Goal: Task Accomplishment & Management: Manage account settings

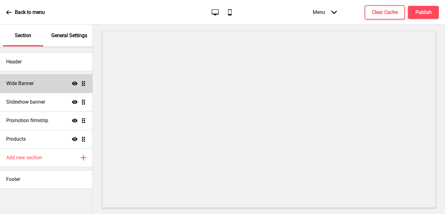
click at [24, 80] on h4 "Wide Banner" at bounding box center [20, 83] width 28 height 7
select select "medium"
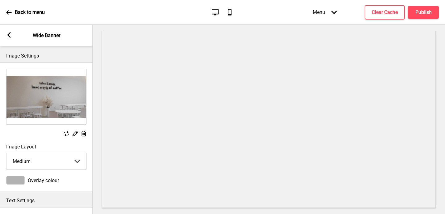
click at [36, 103] on img at bounding box center [46, 96] width 80 height 55
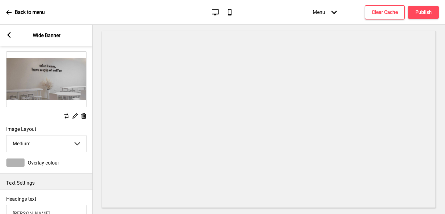
scroll to position [4, 0]
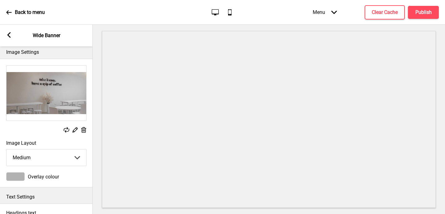
click at [46, 94] on img at bounding box center [46, 93] width 80 height 55
click at [45, 94] on img at bounding box center [46, 93] width 80 height 55
click at [53, 89] on img at bounding box center [46, 93] width 80 height 55
click at [44, 85] on img at bounding box center [46, 93] width 80 height 55
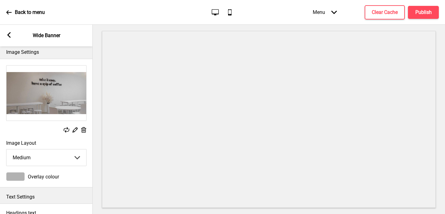
click at [84, 129] on rect at bounding box center [83, 130] width 6 height 6
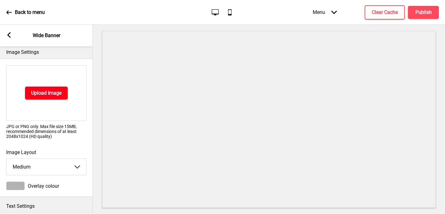
click at [49, 96] on h4 "Upload Image" at bounding box center [46, 93] width 30 height 7
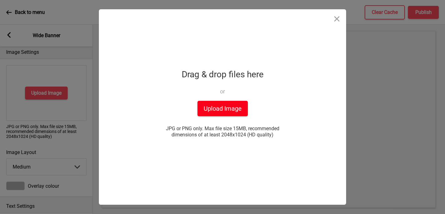
click at [228, 108] on button "Upload Image" at bounding box center [223, 108] width 50 height 15
click at [220, 108] on button "Upload Image" at bounding box center [223, 108] width 50 height 15
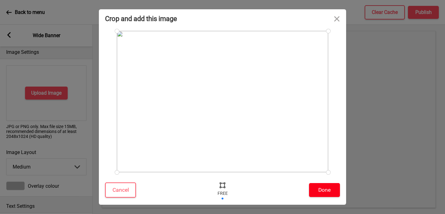
click at [323, 191] on button "Done" at bounding box center [324, 190] width 31 height 14
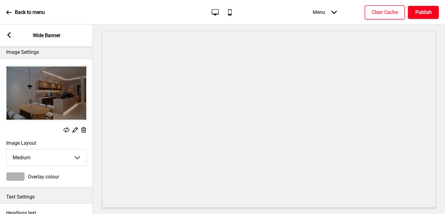
click at [427, 18] on button "Publish" at bounding box center [423, 12] width 31 height 13
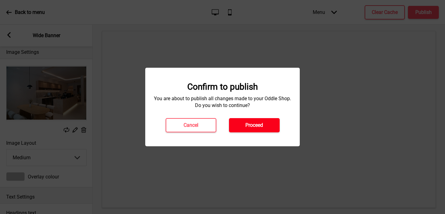
click at [268, 127] on button "Proceed" at bounding box center [254, 125] width 51 height 14
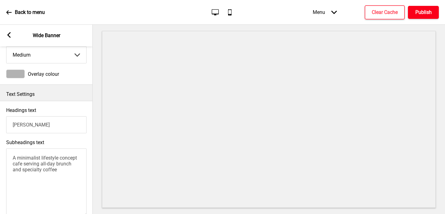
scroll to position [0, 0]
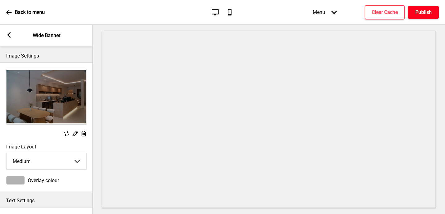
click at [421, 13] on h4 "Publish" at bounding box center [423, 12] width 16 height 7
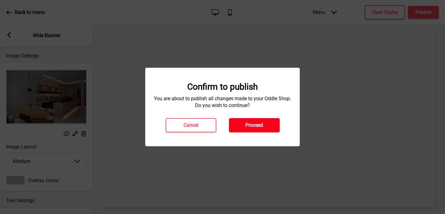
click at [251, 121] on button "Proceed" at bounding box center [254, 125] width 51 height 14
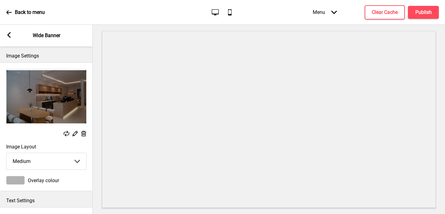
click at [35, 15] on p "Back to menu" at bounding box center [30, 12] width 30 height 7
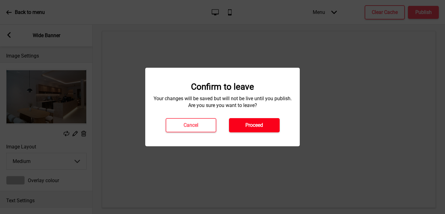
click at [263, 126] on button "Proceed" at bounding box center [254, 125] width 51 height 14
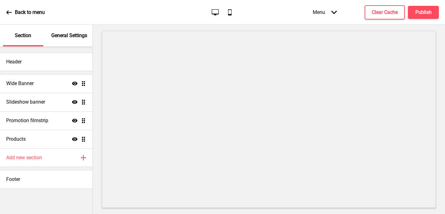
click at [333, 14] on icon "Arrow down" at bounding box center [334, 13] width 6 height 6
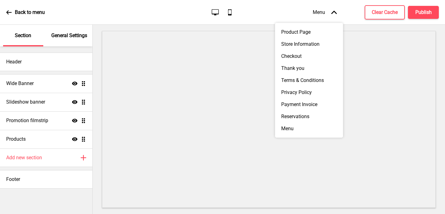
click at [345, 10] on div "Menu Arrow up Product Page Store Information Checkout Thank you Terms & Conditi…" at bounding box center [363, 12] width 151 height 18
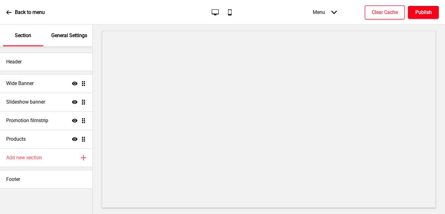
click at [433, 11] on button "Publish" at bounding box center [423, 12] width 31 height 13
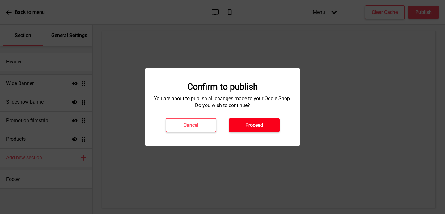
click at [270, 122] on button "Proceed" at bounding box center [254, 125] width 51 height 14
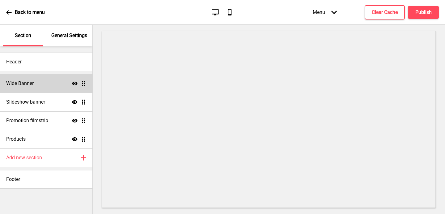
click at [34, 87] on div "Wide Banner Show Drag" at bounding box center [46, 83] width 92 height 19
select select "medium"
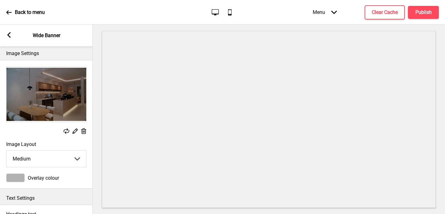
scroll to position [2, 0]
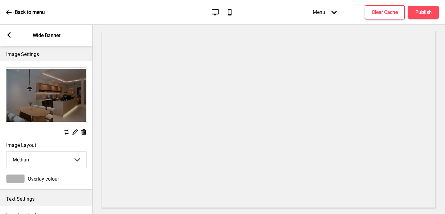
click at [51, 105] on img at bounding box center [46, 95] width 80 height 55
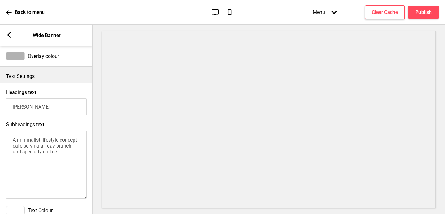
scroll to position [0, 0]
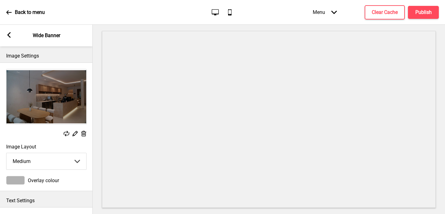
click at [11, 34] on rect at bounding box center [9, 35] width 6 height 6
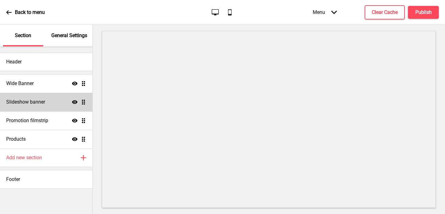
click at [43, 106] on div "Slideshow banner Show Drag" at bounding box center [46, 102] width 92 height 19
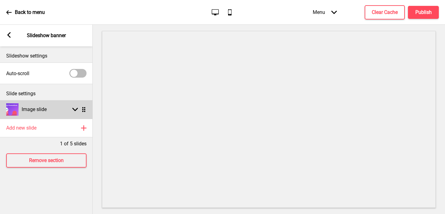
click at [76, 109] on icon at bounding box center [75, 109] width 6 height 3
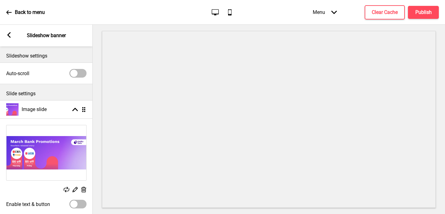
click at [8, 36] on rect at bounding box center [9, 35] width 6 height 6
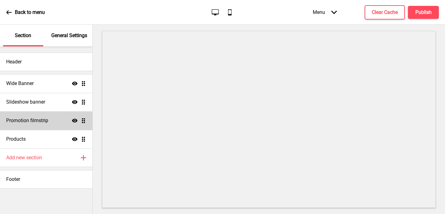
click at [30, 125] on div "Promotion filmstrip Show Drag" at bounding box center [46, 120] width 92 height 19
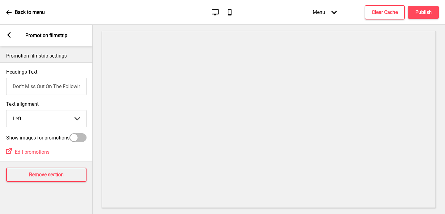
click at [12, 31] on div "Arrow left Promotion filmstrip" at bounding box center [46, 36] width 93 height 22
click at [10, 33] on icon at bounding box center [8, 35] width 3 height 6
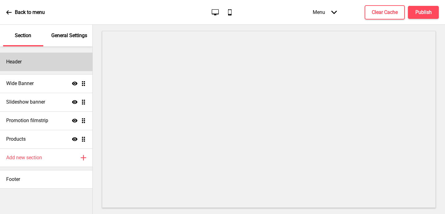
click at [34, 68] on div "Header" at bounding box center [46, 62] width 92 height 19
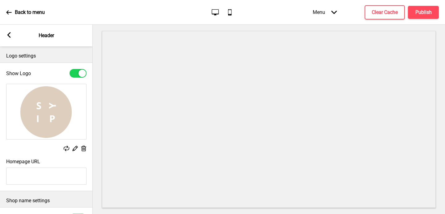
click at [8, 33] on rect at bounding box center [9, 35] width 6 height 6
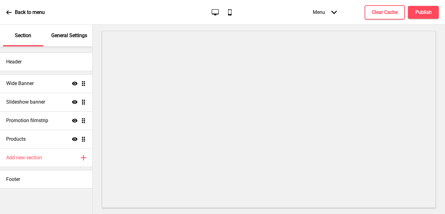
click at [65, 36] on p "General Settings" at bounding box center [69, 35] width 36 height 7
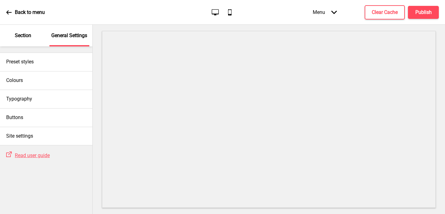
click at [26, 34] on p "Section" at bounding box center [23, 35] width 16 height 7
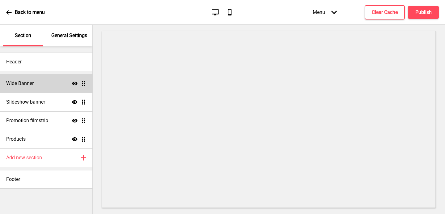
click at [28, 80] on h4 "Wide Banner" at bounding box center [20, 83] width 28 height 7
select select "medium"
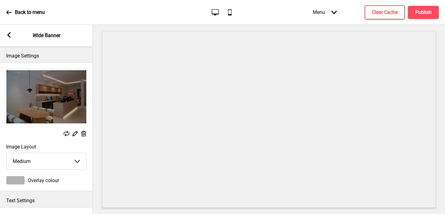
click at [36, 111] on img at bounding box center [46, 96] width 80 height 55
click at [413, 17] on button "Publish" at bounding box center [423, 12] width 31 height 13
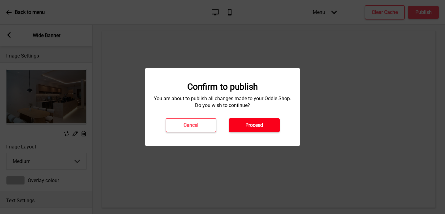
click at [238, 130] on button "Proceed" at bounding box center [254, 125] width 51 height 14
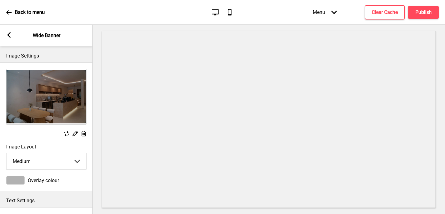
click at [11, 33] on rect at bounding box center [9, 35] width 6 height 6
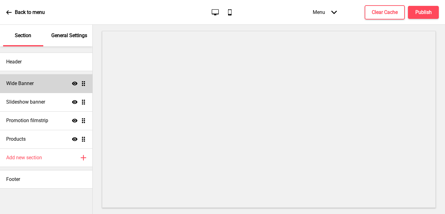
click at [19, 84] on h4 "Wide Banner" at bounding box center [20, 83] width 28 height 7
select select "medium"
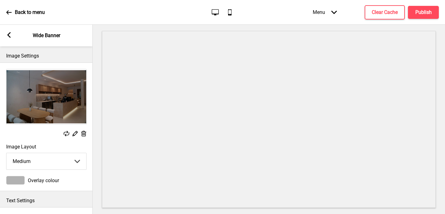
click at [64, 134] on icon at bounding box center [67, 134] width 6 height 6
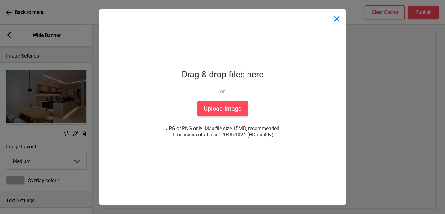
click at [335, 20] on button "Close" at bounding box center [337, 18] width 19 height 19
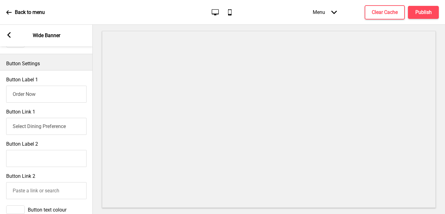
scroll to position [346, 0]
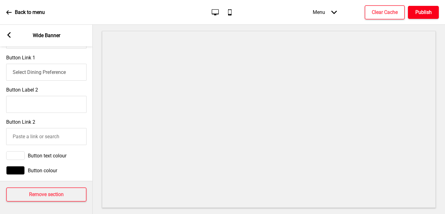
click at [419, 10] on h4 "Publish" at bounding box center [423, 12] width 16 height 7
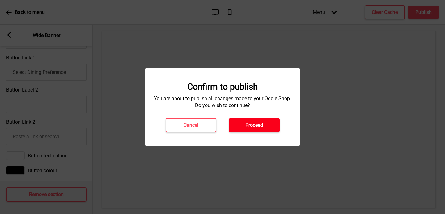
click at [262, 121] on button "Proceed" at bounding box center [254, 125] width 51 height 14
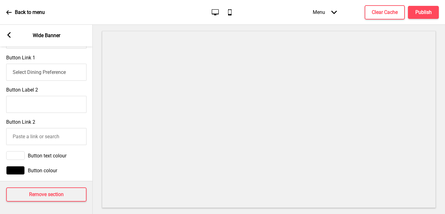
click at [9, 35] on rect at bounding box center [9, 35] width 6 height 6
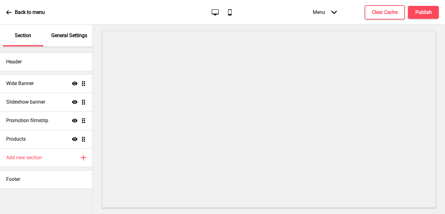
click at [30, 11] on p "Back to menu" at bounding box center [30, 12] width 30 height 7
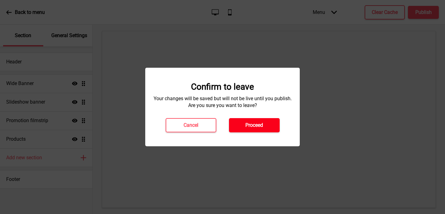
click at [249, 130] on button "Proceed" at bounding box center [254, 125] width 51 height 14
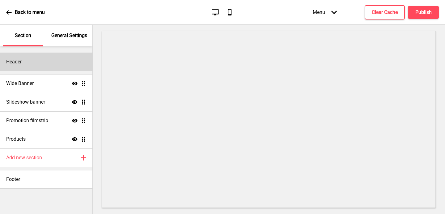
click at [40, 65] on div "Header" at bounding box center [46, 62] width 92 height 19
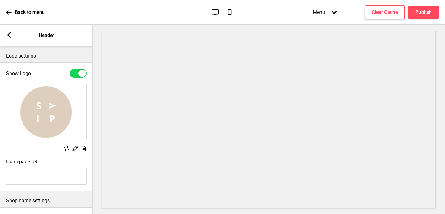
click at [10, 34] on rect at bounding box center [9, 35] width 6 height 6
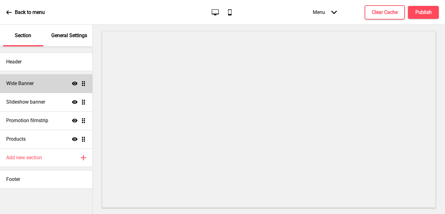
click at [30, 85] on h4 "Wide Banner" at bounding box center [20, 83] width 28 height 7
select select "medium"
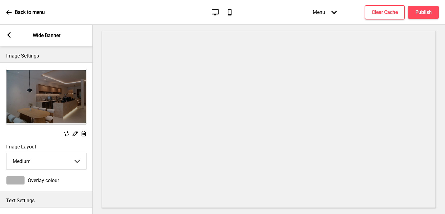
click at [75, 134] on rect at bounding box center [75, 133] width 6 height 6
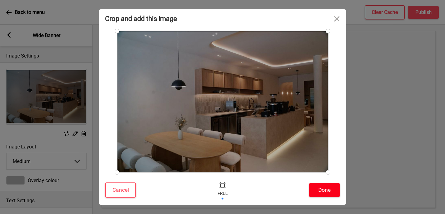
click at [322, 190] on button "Done" at bounding box center [324, 190] width 31 height 14
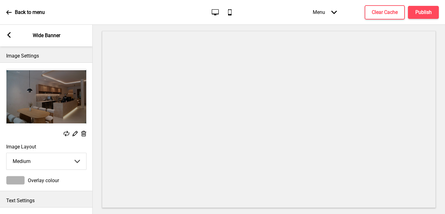
click at [74, 135] on icon at bounding box center [75, 133] width 5 height 5
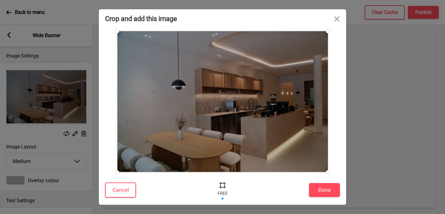
click at [244, 105] on div at bounding box center [222, 101] width 211 height 141
click at [330, 197] on button "Done" at bounding box center [324, 190] width 31 height 14
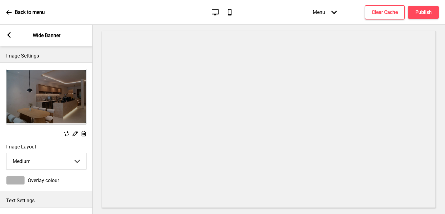
click at [50, 100] on img at bounding box center [46, 96] width 80 height 55
click at [66, 135] on icon at bounding box center [67, 134] width 6 height 6
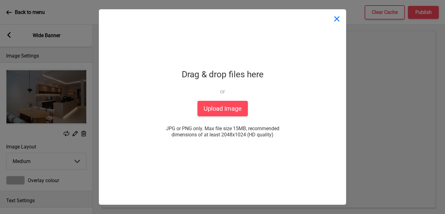
click at [333, 24] on button "Close" at bounding box center [337, 18] width 19 height 19
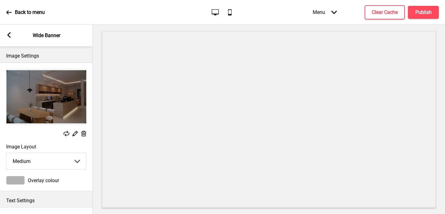
scroll to position [71, 0]
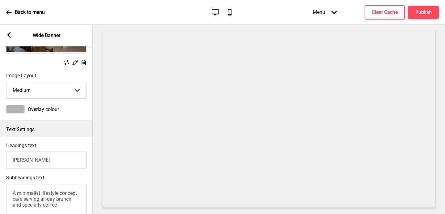
click at [22, 109] on div at bounding box center [15, 109] width 19 height 9
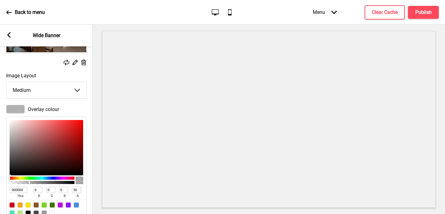
click at [78, 105] on div "Overlay colour" at bounding box center [46, 109] width 80 height 9
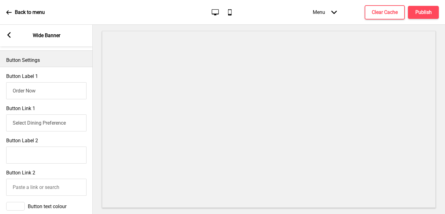
scroll to position [296, 0]
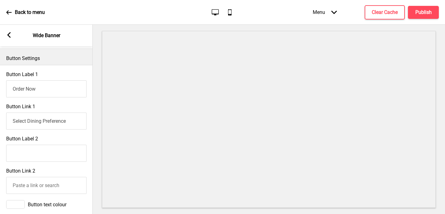
click at [69, 119] on input "Select Dining Preference" at bounding box center [46, 121] width 80 height 17
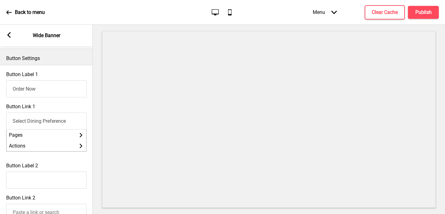
click at [77, 155] on div "Button Link 1 Select Dining Preference Pages Arrow right Actions Arrow right" at bounding box center [46, 129] width 93 height 59
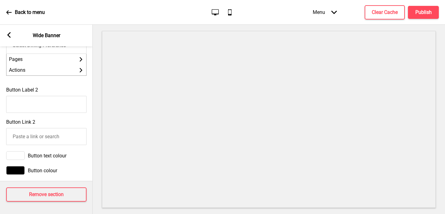
scroll to position [372, 0]
click at [41, 33] on p "Wide Banner" at bounding box center [47, 35] width 28 height 7
click at [6, 32] on div "Arrow left Wide Banner" at bounding box center [46, 36] width 93 height 22
click at [7, 34] on icon at bounding box center [8, 35] width 3 height 6
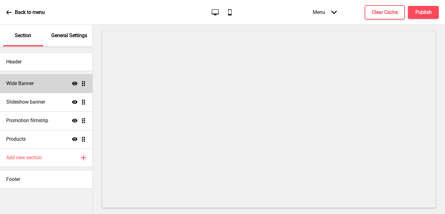
click at [36, 87] on div "Wide Banner Show Drag" at bounding box center [46, 83] width 92 height 19
select select "medium"
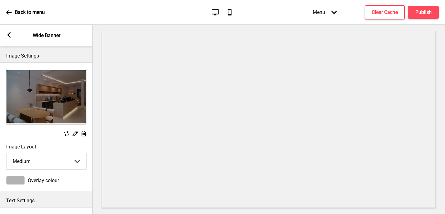
click at [9, 32] on rect at bounding box center [9, 35] width 6 height 6
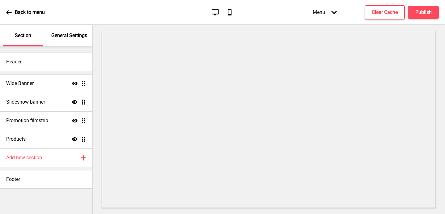
click at [85, 84] on ul "Wide Banner Show Drag Slideshow banner Show Drag Promotion filmstrip Show Drag …" at bounding box center [46, 111] width 92 height 74
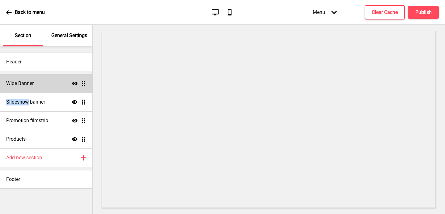
click at [85, 84] on ul "Wide Banner Show Drag Slideshow banner Show Drag Promotion filmstrip Show Drag …" at bounding box center [46, 111] width 92 height 74
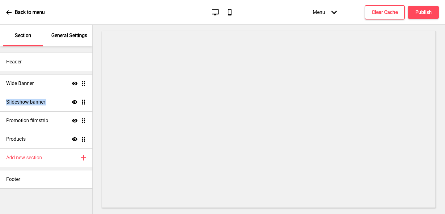
click at [85, 84] on ul "Wide Banner Show Drag Slideshow banner Show Drag Promotion filmstrip Show Drag …" at bounding box center [46, 111] width 92 height 74
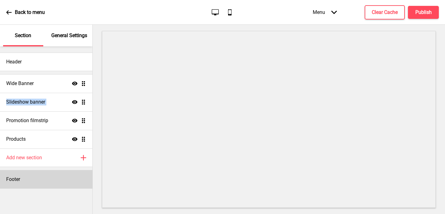
click at [19, 175] on div "Footer" at bounding box center [46, 179] width 92 height 19
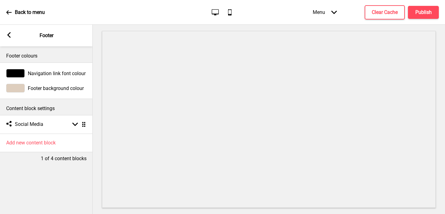
click at [9, 38] on div "Arrow left" at bounding box center [9, 35] width 6 height 7
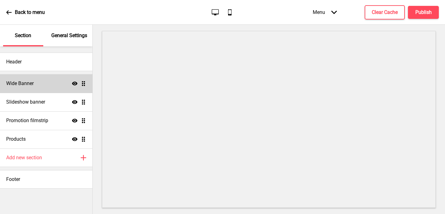
click at [34, 80] on div "Wide Banner Show Drag" at bounding box center [46, 83] width 92 height 19
select select "medium"
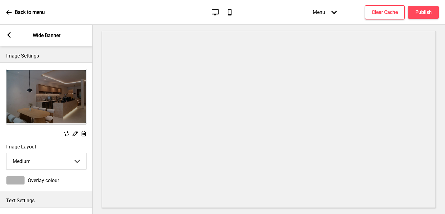
click at [32, 102] on img at bounding box center [46, 96] width 80 height 55
click at [397, 8] on button "Clear Cache" at bounding box center [385, 12] width 40 height 14
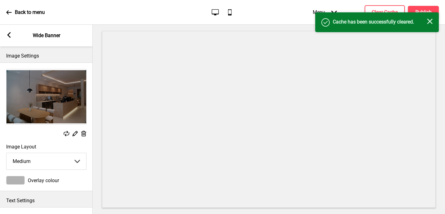
click at [431, 26] on div "Success Cache has been successfully cleared. Close" at bounding box center [377, 22] width 124 height 20
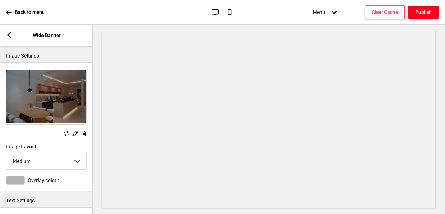
click at [425, 14] on h4 "Publish" at bounding box center [423, 12] width 16 height 7
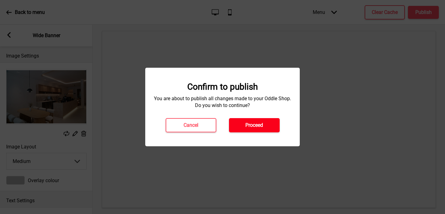
click at [262, 122] on h4 "Proceed" at bounding box center [254, 125] width 18 height 7
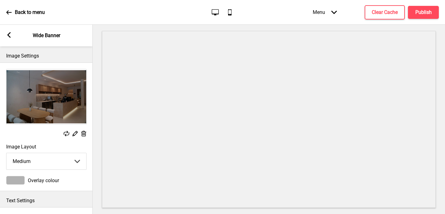
click at [7, 32] on rect at bounding box center [9, 35] width 6 height 6
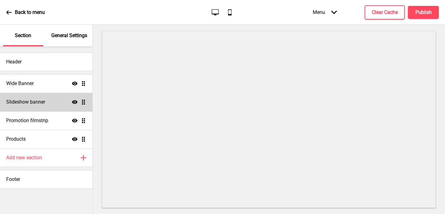
click at [29, 100] on h4 "Slideshow banner" at bounding box center [25, 102] width 39 height 7
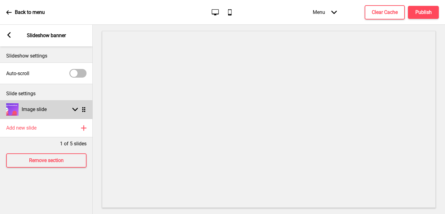
click at [28, 109] on h4 "Image slide" at bounding box center [34, 109] width 25 height 7
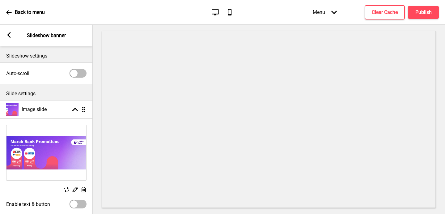
click at [31, 131] on img at bounding box center [46, 152] width 80 height 55
click at [41, 143] on img at bounding box center [46, 152] width 80 height 55
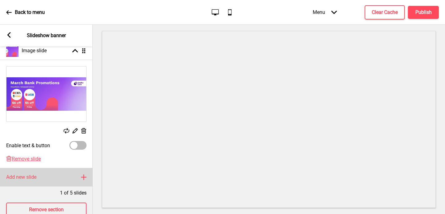
scroll to position [58, 0]
click at [24, 182] on div "Add new slide Plus" at bounding box center [46, 177] width 93 height 19
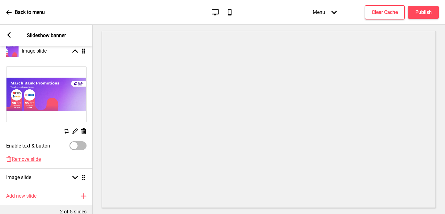
click at [47, 84] on img at bounding box center [46, 94] width 80 height 55
click at [47, 99] on img at bounding box center [46, 94] width 80 height 55
click at [81, 130] on rect at bounding box center [83, 131] width 6 height 6
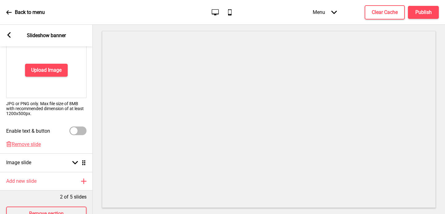
scroll to position [102, 0]
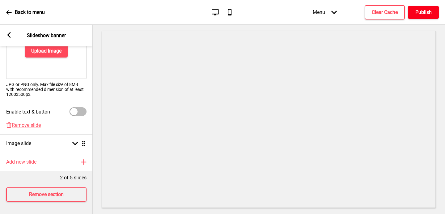
click at [422, 12] on h4 "Publish" at bounding box center [423, 12] width 16 height 7
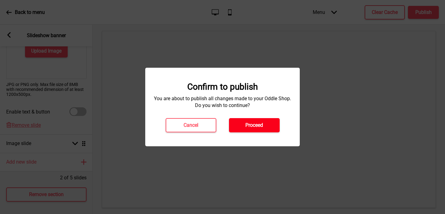
click at [260, 126] on h4 "Proceed" at bounding box center [254, 125] width 18 height 7
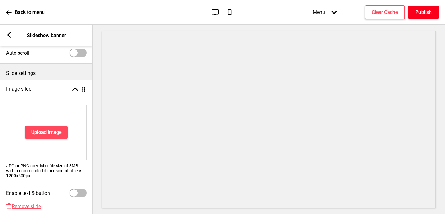
scroll to position [0, 0]
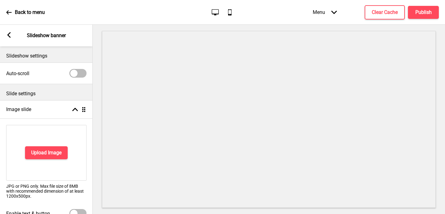
click at [8, 40] on div "Arrow left Slideshow banner" at bounding box center [46, 36] width 93 height 22
click at [9, 35] on rect at bounding box center [9, 35] width 6 height 6
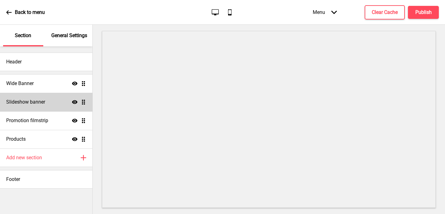
click at [37, 104] on h4 "Slideshow banner" at bounding box center [25, 102] width 39 height 7
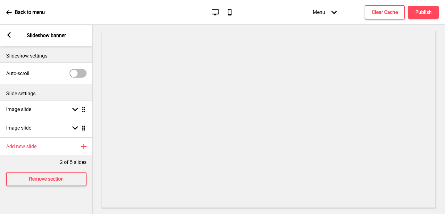
click at [11, 39] on div "Arrow left" at bounding box center [9, 35] width 6 height 7
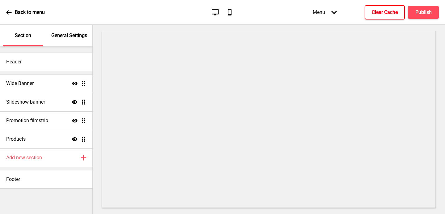
click at [391, 13] on h4 "Clear Cache" at bounding box center [385, 12] width 26 height 7
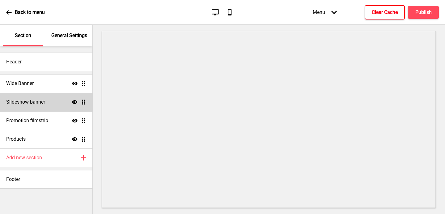
click at [50, 99] on div "Slideshow banner Show Drag" at bounding box center [46, 102] width 92 height 19
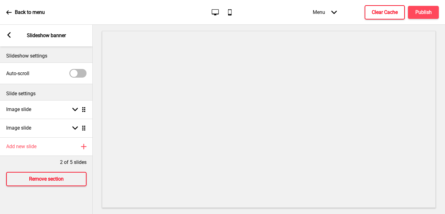
click at [42, 180] on h4 "Remove section" at bounding box center [46, 179] width 35 height 7
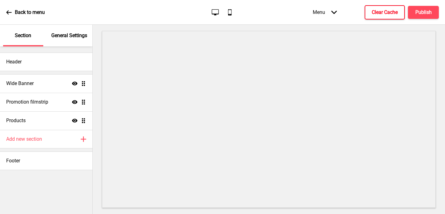
click at [395, 15] on h4 "Clear Cache" at bounding box center [385, 12] width 26 height 7
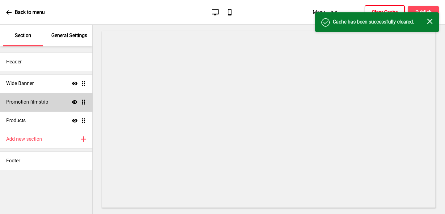
click at [36, 108] on div "Promotion filmstrip Show Drag" at bounding box center [46, 102] width 92 height 19
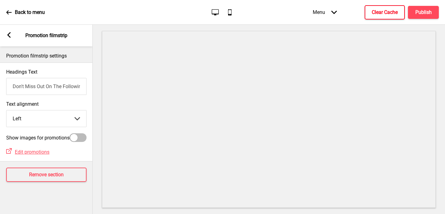
click at [11, 36] on rect at bounding box center [9, 35] width 6 height 6
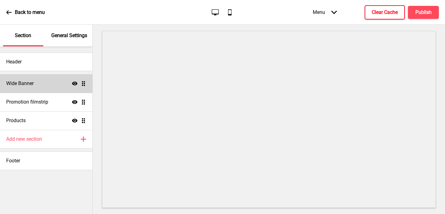
click at [21, 87] on h4 "Wide Banner" at bounding box center [20, 83] width 28 height 7
select select "medium"
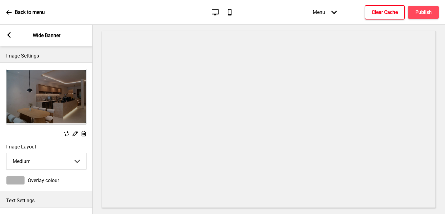
click at [11, 35] on rect at bounding box center [9, 35] width 6 height 6
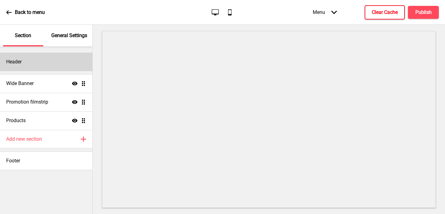
click at [55, 57] on div "Header" at bounding box center [46, 62] width 92 height 19
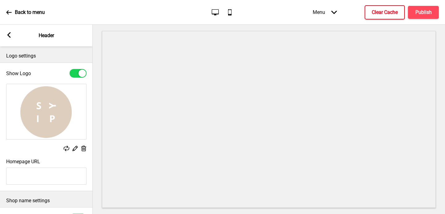
click at [11, 32] on rect at bounding box center [9, 35] width 6 height 6
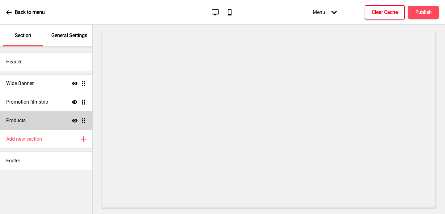
click at [38, 114] on div "Products Show Drag" at bounding box center [46, 120] width 92 height 19
select select "list"
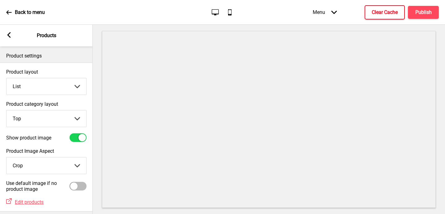
click at [11, 42] on div "Arrow left Products" at bounding box center [46, 36] width 93 height 22
click at [8, 34] on icon at bounding box center [8, 35] width 3 height 6
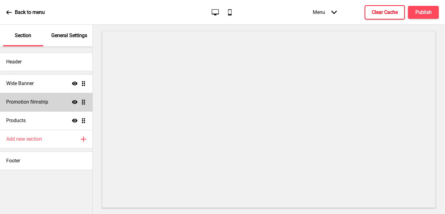
click at [39, 104] on h4 "Promotion filmstrip" at bounding box center [27, 102] width 42 height 7
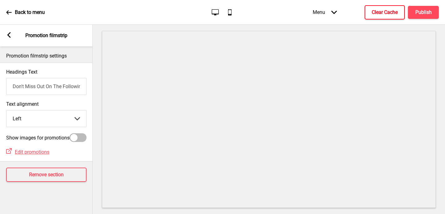
click at [9, 39] on div "Arrow left" at bounding box center [9, 35] width 6 height 7
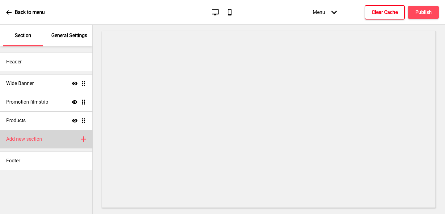
click at [26, 138] on h4 "Add new section" at bounding box center [24, 139] width 36 height 7
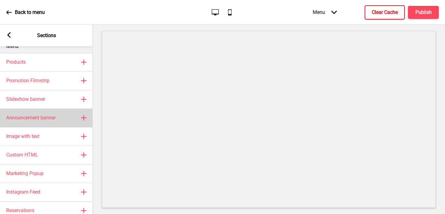
scroll to position [10, 0]
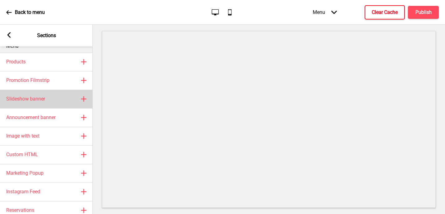
click at [35, 101] on h4 "Slideshow banner" at bounding box center [25, 99] width 39 height 7
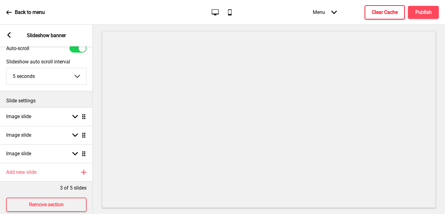
scroll to position [0, 0]
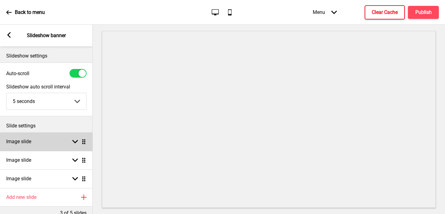
click at [36, 140] on div "Image slide Arrow down Drag" at bounding box center [46, 141] width 93 height 19
select select "right"
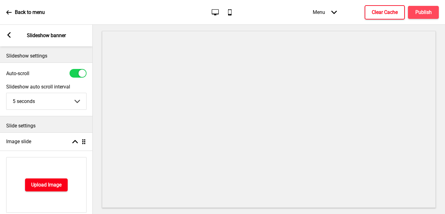
click at [45, 185] on h4 "Upload Image" at bounding box center [46, 184] width 30 height 7
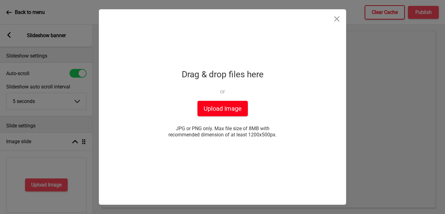
click at [210, 106] on button "Upload Image" at bounding box center [223, 108] width 50 height 15
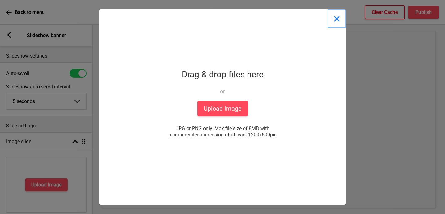
click at [338, 17] on button "Close" at bounding box center [337, 18] width 19 height 19
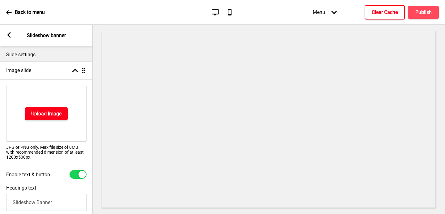
scroll to position [73, 0]
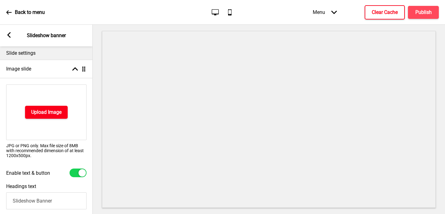
click at [60, 109] on h4 "Upload Image" at bounding box center [46, 112] width 30 height 7
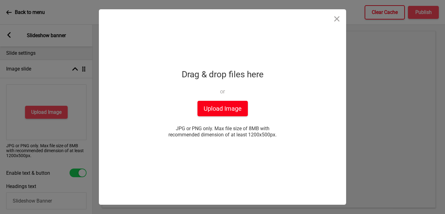
click at [215, 109] on button "Upload Image" at bounding box center [223, 108] width 50 height 15
click at [223, 104] on button "Upload Image" at bounding box center [223, 108] width 50 height 15
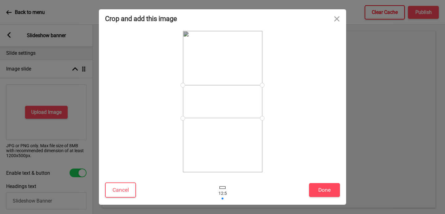
drag, startPoint x: 262, startPoint y: 118, endPoint x: 262, endPoint y: 157, distance: 39.0
click at [262, 158] on div at bounding box center [222, 101] width 79 height 141
drag, startPoint x: 262, startPoint y: 85, endPoint x: 263, endPoint y: 51, distance: 34.0
click at [263, 51] on div at bounding box center [222, 101] width 235 height 141
click at [336, 20] on button "Close" at bounding box center [337, 18] width 19 height 19
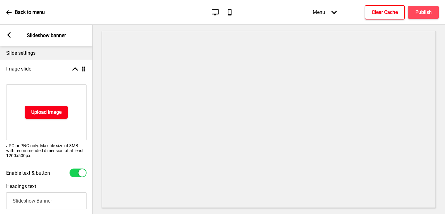
click at [55, 114] on h4 "Upload Image" at bounding box center [46, 112] width 30 height 7
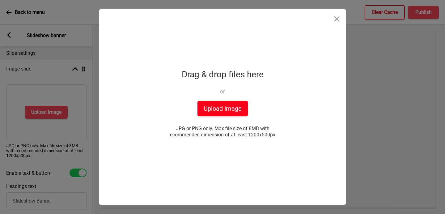
click at [204, 111] on button "Upload Image" at bounding box center [223, 108] width 50 height 15
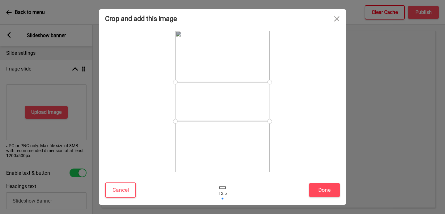
drag, startPoint x: 269, startPoint y: 82, endPoint x: 266, endPoint y: 65, distance: 17.5
click at [266, 65] on div at bounding box center [223, 101] width 94 height 141
click at [318, 185] on button "Done" at bounding box center [324, 190] width 31 height 14
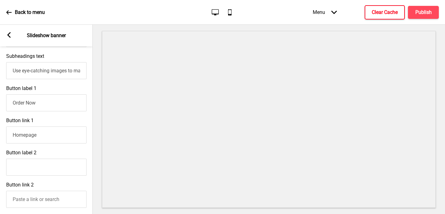
scroll to position [0, 0]
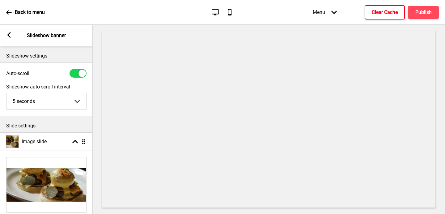
click at [393, 8] on button "Clear Cache" at bounding box center [385, 12] width 40 height 14
click at [57, 109] on div "5 seconds 5 seconds 6 seconds 7 seconds 8 seconds 9 seconds 10 seconds Arrow do…" at bounding box center [46, 101] width 80 height 17
click at [57, 106] on select "5 seconds 6 seconds 7 seconds 8 seconds 9 seconds 10 seconds" at bounding box center [46, 101] width 80 height 16
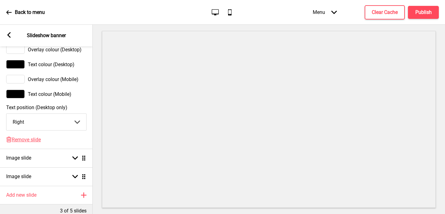
scroll to position [428, 0]
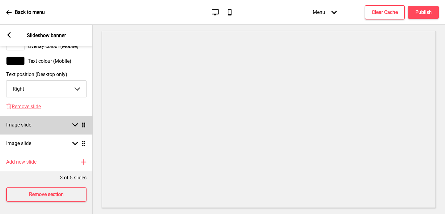
click at [25, 123] on h4 "Image slide" at bounding box center [18, 124] width 25 height 7
select select "right"
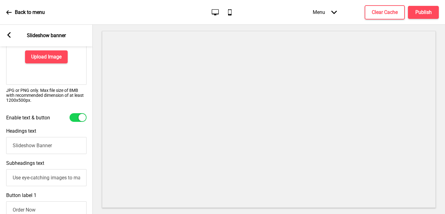
scroll to position [0, 0]
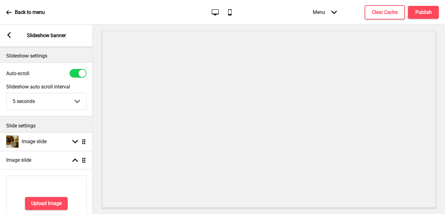
click at [10, 14] on icon at bounding box center [9, 13] width 6 height 6
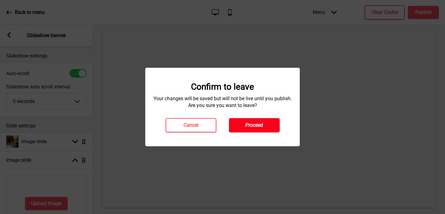
click at [248, 125] on h4 "Proceed" at bounding box center [254, 125] width 18 height 7
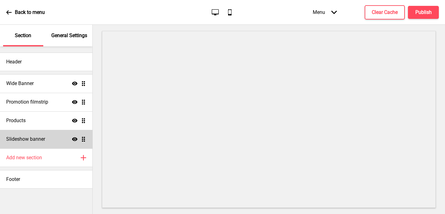
click at [39, 139] on h4 "Slideshow banner" at bounding box center [25, 139] width 39 height 7
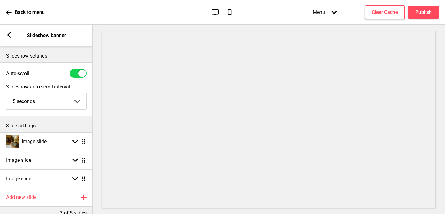
click at [9, 37] on rect at bounding box center [9, 35] width 6 height 6
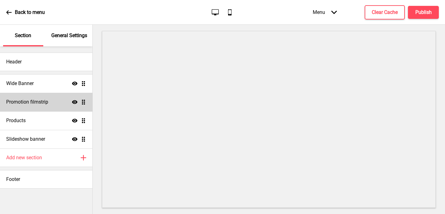
click at [30, 104] on h4 "Promotion filmstrip" at bounding box center [27, 102] width 42 height 7
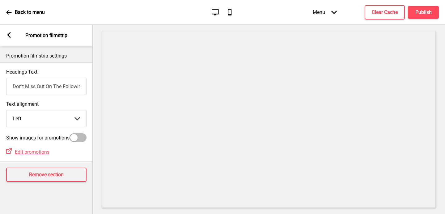
click at [11, 38] on div "Arrow left" at bounding box center [9, 35] width 6 height 7
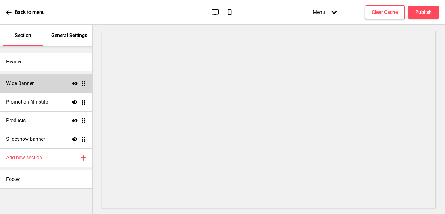
click at [28, 84] on h4 "Wide Banner" at bounding box center [20, 83] width 28 height 7
select select "medium"
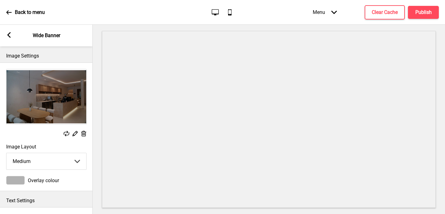
click at [11, 36] on rect at bounding box center [9, 35] width 6 height 6
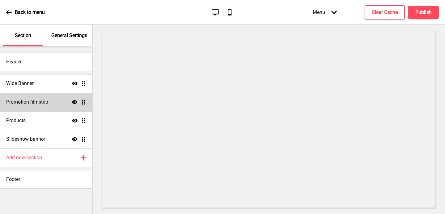
click at [28, 106] on div "Promotion filmstrip Show Drag" at bounding box center [46, 102] width 92 height 19
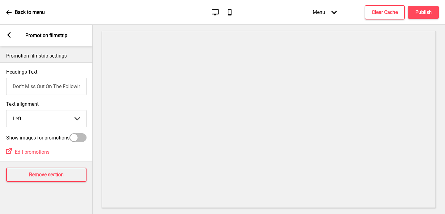
click at [9, 35] on rect at bounding box center [9, 35] width 6 height 6
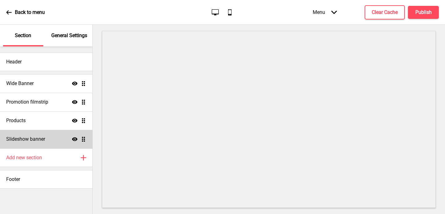
click at [85, 138] on ul "Wide Banner Show Drag Promotion filmstrip Show Drag Products Show Drag Slidesho…" at bounding box center [46, 111] width 92 height 74
click at [45, 142] on h4 "Slideshow banner" at bounding box center [25, 139] width 39 height 7
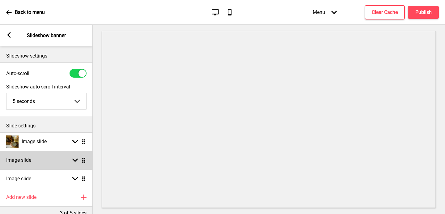
scroll to position [35, 0]
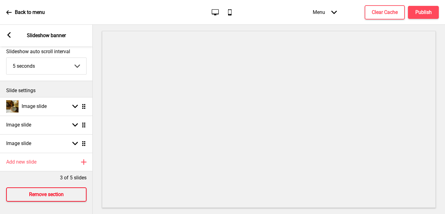
click at [48, 198] on button "Remove section" at bounding box center [46, 194] width 80 height 14
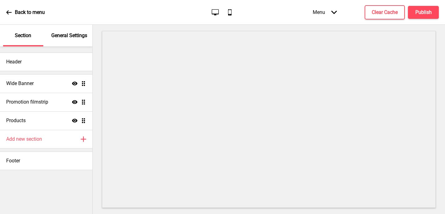
click at [65, 45] on div "General Settings" at bounding box center [69, 36] width 40 height 22
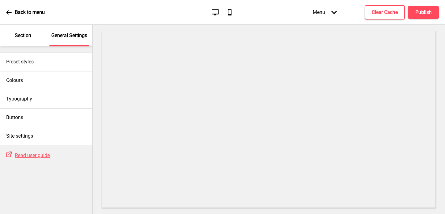
click at [25, 36] on p "Section" at bounding box center [23, 35] width 16 height 7
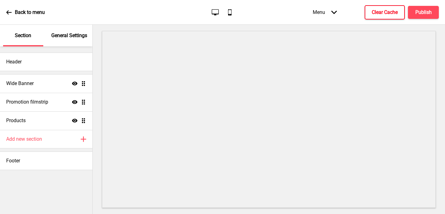
click at [376, 12] on h4 "Clear Cache" at bounding box center [385, 12] width 26 height 7
click at [418, 17] on button "Publish" at bounding box center [423, 12] width 31 height 13
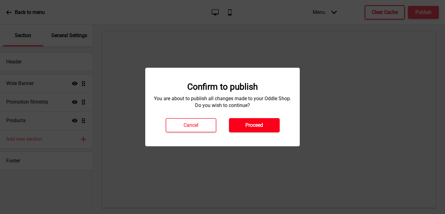
click at [256, 124] on h4 "Proceed" at bounding box center [254, 125] width 18 height 7
